Goal: Task Accomplishment & Management: Manage account settings

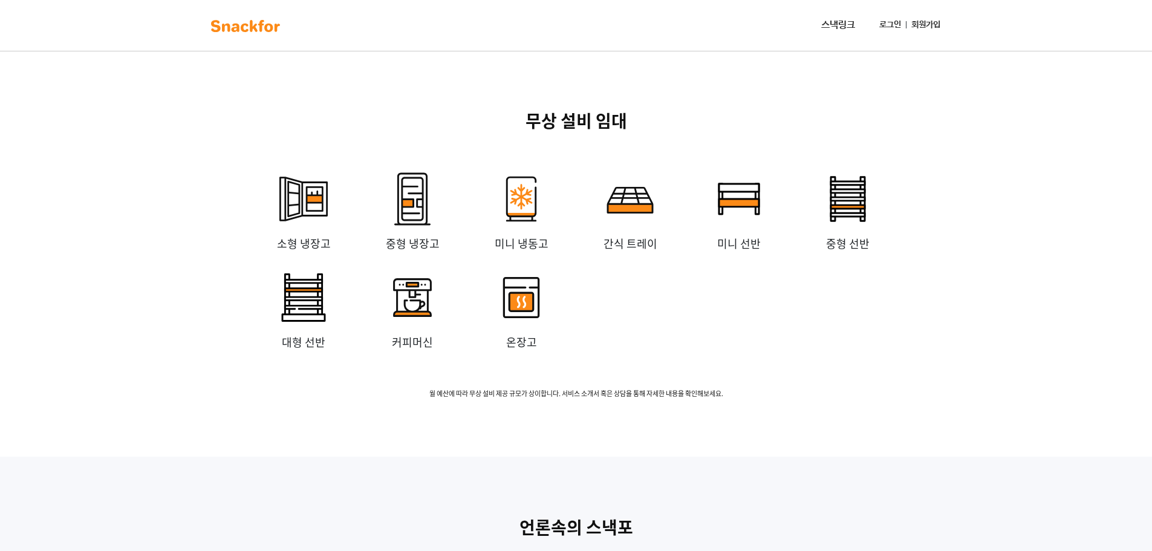
scroll to position [2480, 0]
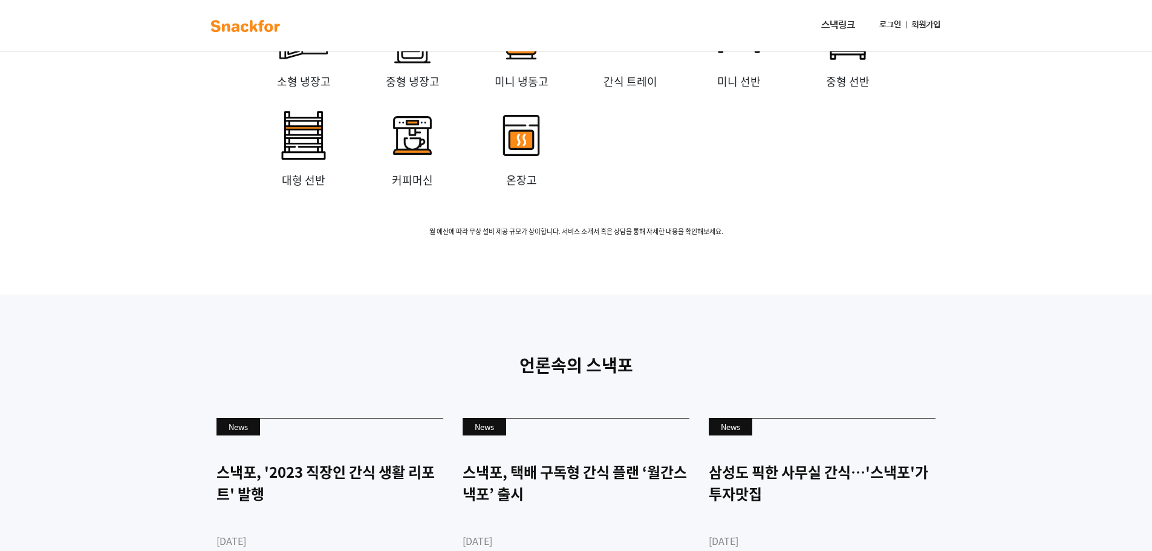
click at [886, 26] on link "로그인" at bounding box center [890, 25] width 31 height 22
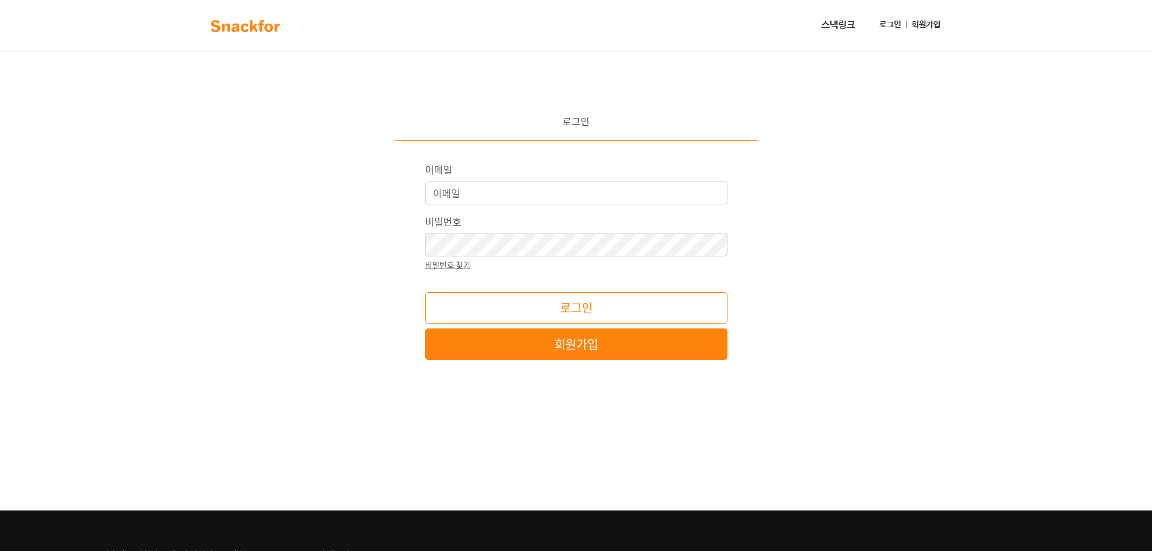
click at [850, 24] on link "스낵링크" at bounding box center [839, 25] width 44 height 24
click at [648, 189] on input "이메일" at bounding box center [576, 192] width 302 height 23
type input "[EMAIL_ADDRESS][DOMAIN_NAME]"
click at [572, 304] on button "로그인" at bounding box center [576, 307] width 302 height 31
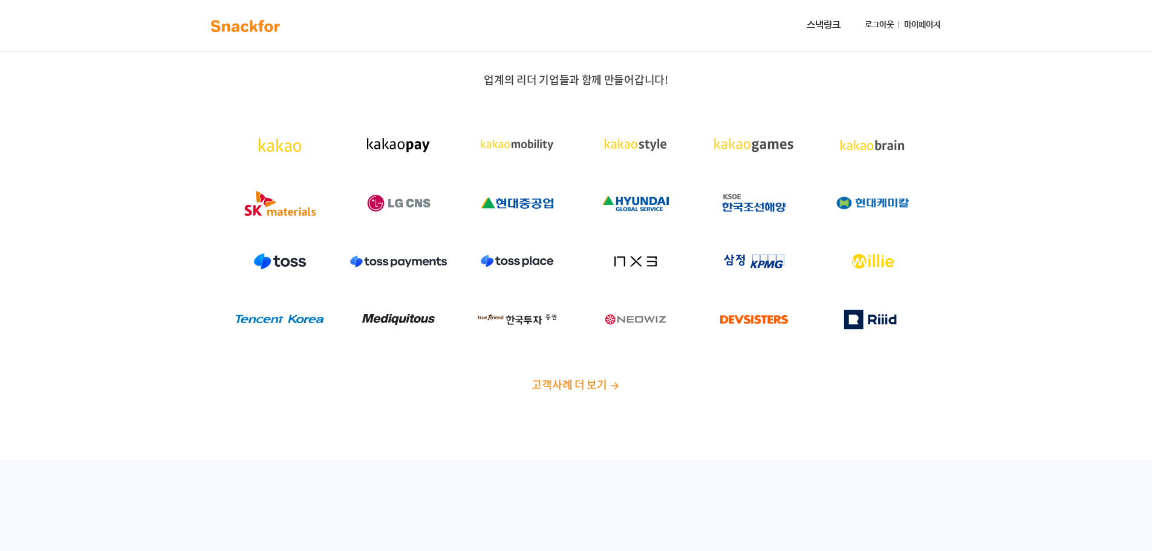
click at [923, 26] on link "마이페이지" at bounding box center [923, 25] width 46 height 22
